Goal: Find specific page/section: Find specific page/section

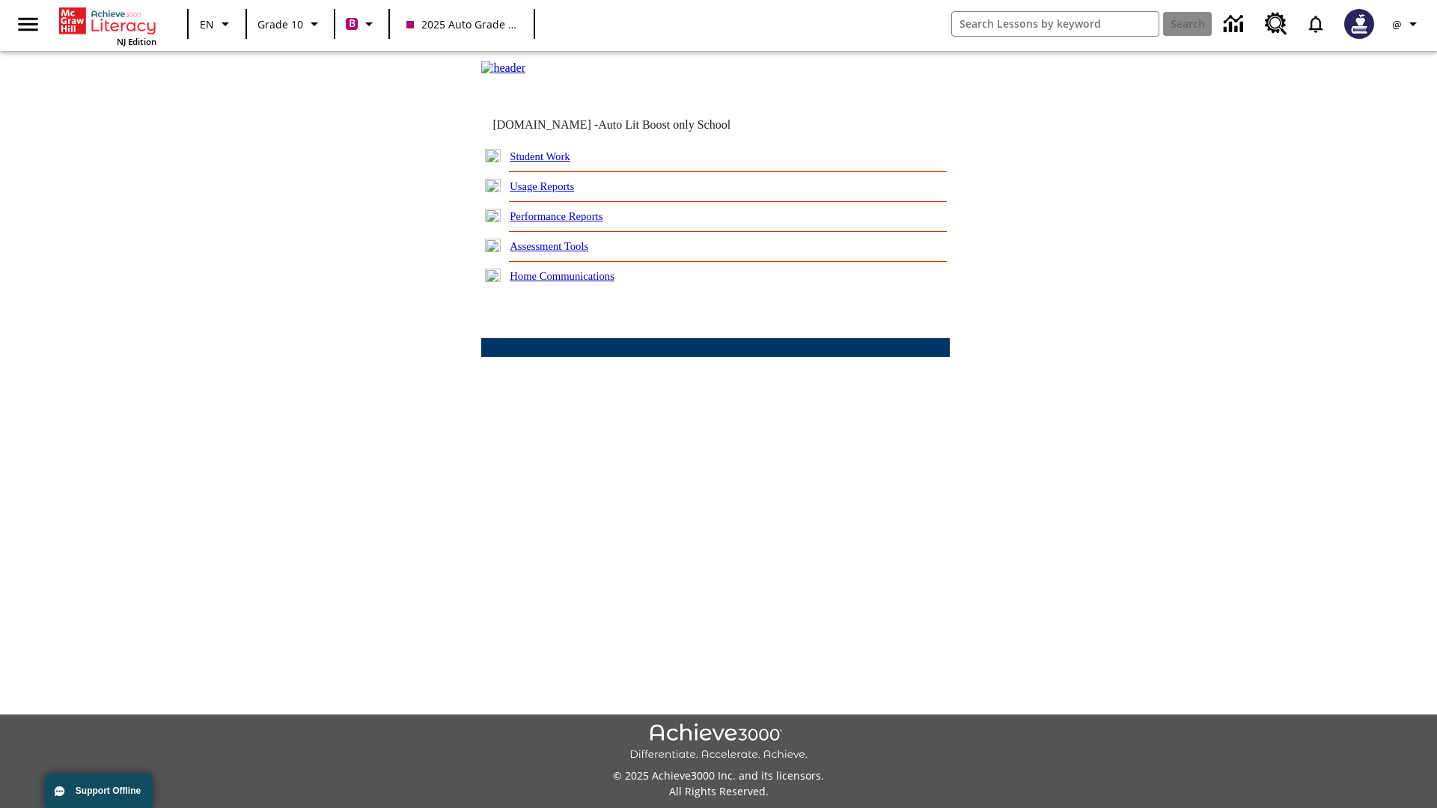
click at [550, 162] on link "Student Work" at bounding box center [540, 156] width 60 height 12
select select "/options/reports/?report_id=24&atype=2&section=2"
